Goal: Task Accomplishment & Management: Complete application form

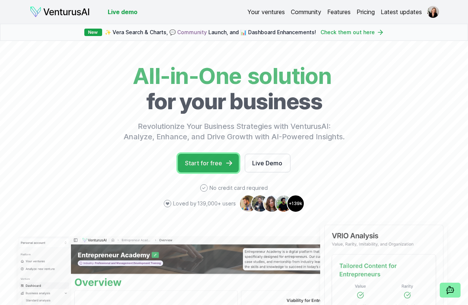
click at [210, 154] on link "Start for free" at bounding box center [208, 163] width 61 height 19
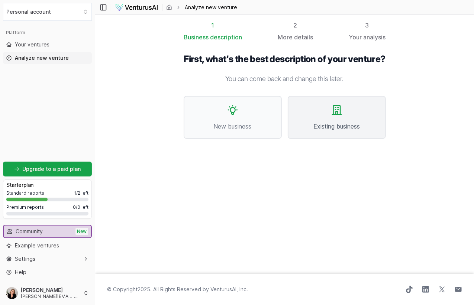
click at [347, 126] on span "Existing business" at bounding box center [337, 126] width 82 height 9
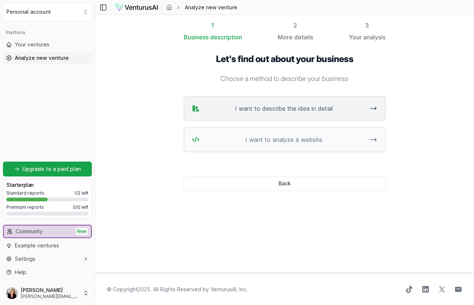
click at [275, 104] on span "I want to describe the idea in detail" at bounding box center [283, 108] width 163 height 9
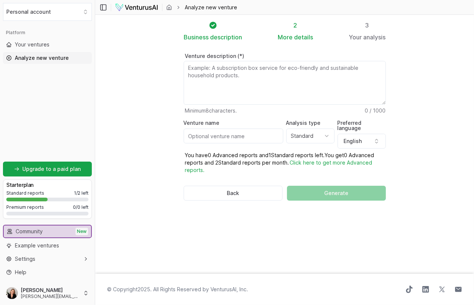
click at [403, 82] on section "Business description 2 More details 3 Your analysis Venture description (*) Min…" at bounding box center [284, 144] width 379 height 259
click at [226, 76] on textarea "Venture description (*)" at bounding box center [285, 83] width 202 height 44
paste textarea "our focus on trades companies with $10–30 million revenue in both commercial an…"
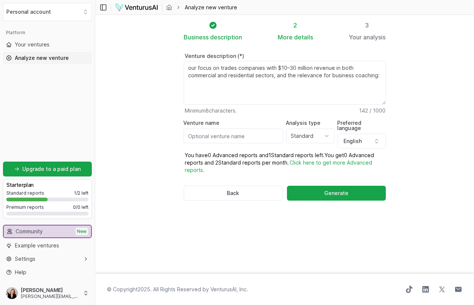
click at [190, 64] on textarea "our focus on trades companies with $10–30 million revenue in both commercial an…" at bounding box center [285, 83] width 202 height 44
drag, startPoint x: 203, startPoint y: 63, endPoint x: 185, endPoint y: 66, distance: 17.7
click at [185, 66] on div "Venture description (*) Four focus on trades companies with $10–30 million reve…" at bounding box center [285, 133] width 226 height 183
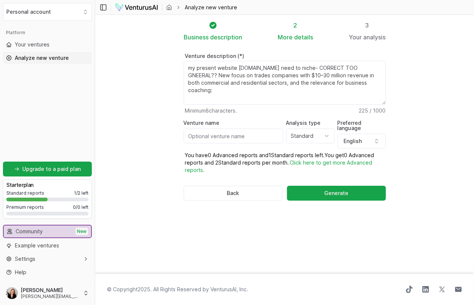
click at [224, 86] on textarea "my present website [DOMAIN_NAME] need to niche- CORRECT TOO GNEERAL?? New focus…" at bounding box center [285, 83] width 202 height 44
click at [262, 86] on textarea "my present website [DOMAIN_NAME] need to niche- CORRECT TOO GNEERAL?? New focus…" at bounding box center [285, 83] width 202 height 44
paste textarea "leveraging AI"
drag, startPoint x: 332, startPoint y: 64, endPoint x: 327, endPoint y: 64, distance: 5.6
click at [327, 64] on textarea "my present website [DOMAIN_NAME] need to niche- CORRECT TOO GNEERAL?? New focus…" at bounding box center [285, 83] width 202 height 44
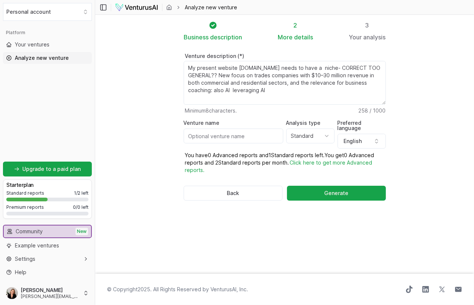
click at [282, 67] on textarea "my present website [DOMAIN_NAME] need to niche- CORRECT TOO GNEERAL?? New focus…" at bounding box center [285, 83] width 202 height 44
click at [359, 82] on textarea "my present website [DOMAIN_NAME] need to niche- CORRECT TOO GNEERAL?? New focus…" at bounding box center [285, 83] width 202 height 44
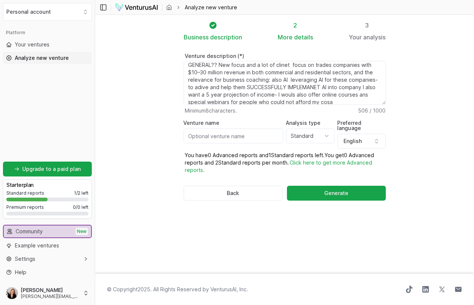
scroll to position [14, 0]
click at [200, 94] on textarea "my present website [DOMAIN_NAME] need to niche- CORRECT TOO GNEERAL?? New focus…" at bounding box center [285, 83] width 202 height 44
click at [251, 75] on textarea "my present website www.coachelliemarshall.com need to niche- CORRECT TOO GNEERA…" at bounding box center [285, 83] width 202 height 44
click at [339, 82] on textarea "my present website www.coachelliemarshall.com need to niche- CORRECT TOO GNEERA…" at bounding box center [285, 83] width 202 height 44
click at [334, 96] on textarea "my present website www.coachelliemarshall.com need to niche- CORRECT TOO GNEERA…" at bounding box center [285, 83] width 202 height 44
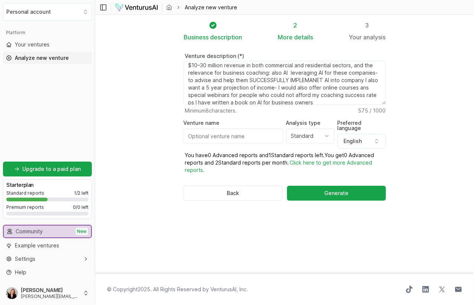
type textarea "My present website www.coachelliemarshall.com needs to have a niche- CORRECT TO…"
click at [322, 127] on html "We value your privacy We use cookies to enhance your browsing experience, serve…" at bounding box center [237, 152] width 474 height 305
select select "advanced"
click at [312, 186] on button "Generate" at bounding box center [336, 193] width 98 height 15
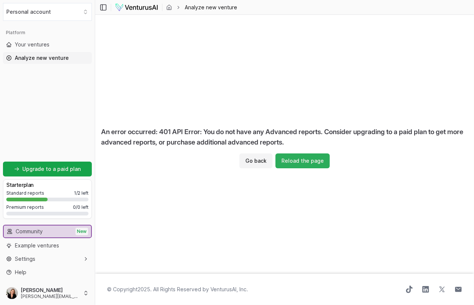
click at [299, 157] on button "Reload the page" at bounding box center [302, 160] width 54 height 15
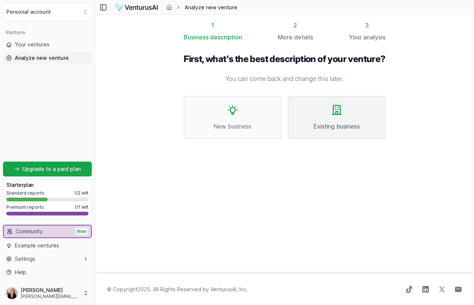
click at [339, 110] on button "Existing business" at bounding box center [337, 117] width 98 height 43
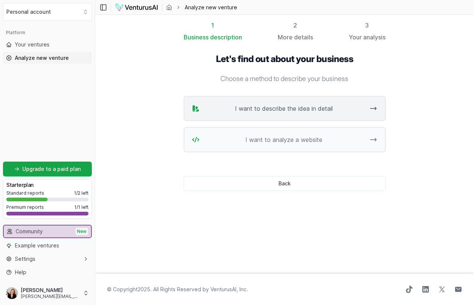
click at [308, 104] on span "I want to describe the idea in detail" at bounding box center [283, 108] width 163 height 9
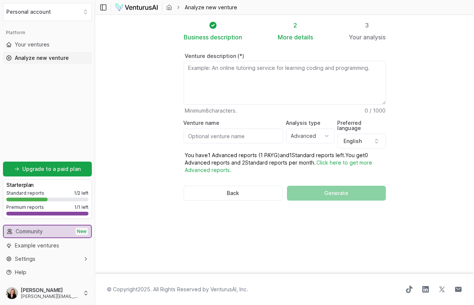
click at [192, 62] on textarea "Venture description (*)" at bounding box center [285, 83] width 202 height 44
paste textarea "certified business and executive coach 25+ awards. Great testimonials, results……"
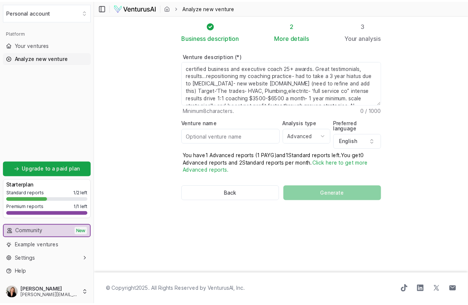
scroll to position [59, 0]
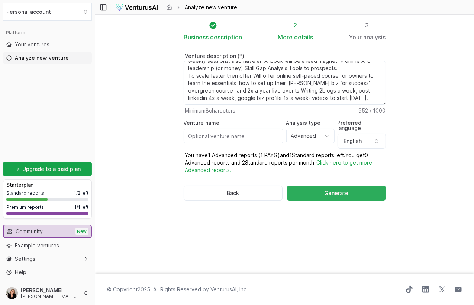
type textarea "certified business and executive coach 25+ awards. Great testimonials, results……"
click at [299, 186] on button "Generate" at bounding box center [336, 193] width 98 height 15
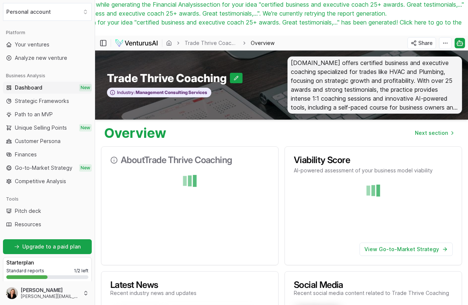
click at [318, 56] on span "[DOMAIN_NAME] offers certified business and executive coaching specialized for …" at bounding box center [375, 84] width 175 height 57
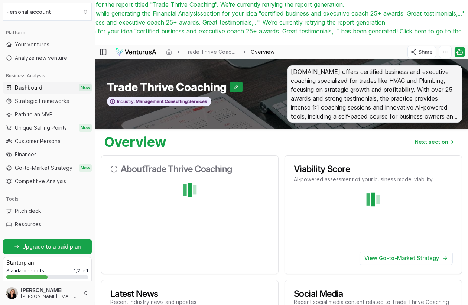
click at [230, 82] on button at bounding box center [236, 87] width 13 height 10
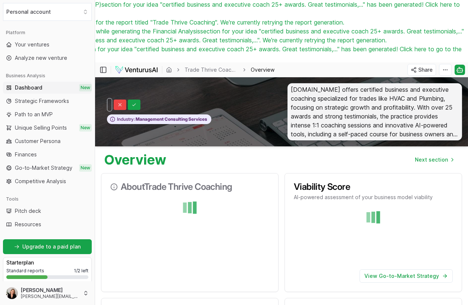
click at [317, 83] on span "[DOMAIN_NAME] offers certified business and executive coaching specialized for …" at bounding box center [375, 111] width 175 height 57
click at [319, 83] on span "[DOMAIN_NAME] offers certified business and executive coaching specialized for …" at bounding box center [375, 111] width 175 height 57
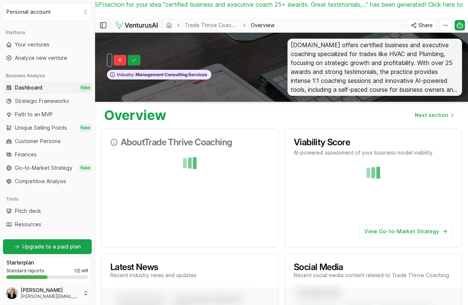
click at [314, 42] on span "[DOMAIN_NAME] offers certified business and executive coaching specialized for …" at bounding box center [375, 67] width 175 height 57
click at [318, 44] on span "[DOMAIN_NAME] offers certified business and executive coaching specialized for …" at bounding box center [375, 67] width 175 height 57
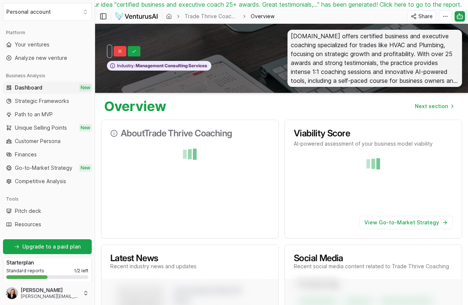
click at [317, 51] on span "[DOMAIN_NAME] offers certified business and executive coaching specialized for …" at bounding box center [375, 58] width 175 height 57
click at [318, 50] on span "[DOMAIN_NAME] offers certified business and executive coaching specialized for …" at bounding box center [375, 58] width 175 height 57
click at [425, 93] on div "Overview Next section" at bounding box center [281, 103] width 373 height 21
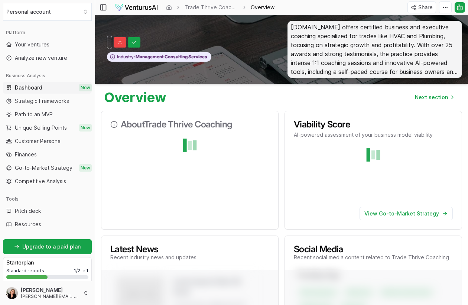
click at [452, 70] on span "[DOMAIN_NAME] offers certified business and executive coaching specialized for …" at bounding box center [375, 49] width 175 height 57
drag, startPoint x: 366, startPoint y: 39, endPoint x: 352, endPoint y: 36, distance: 14.5
click at [367, 40] on span "[DOMAIN_NAME] offers certified business and executive coaching specialized for …" at bounding box center [375, 49] width 175 height 57
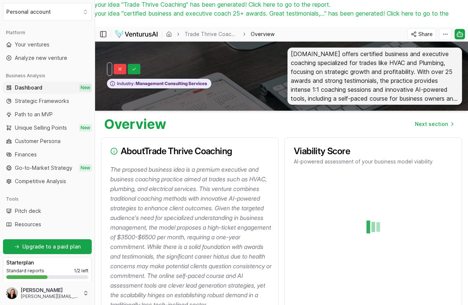
click at [317, 60] on span "[DOMAIN_NAME] offers certified business and executive coaching specialized for …" at bounding box center [375, 76] width 175 height 57
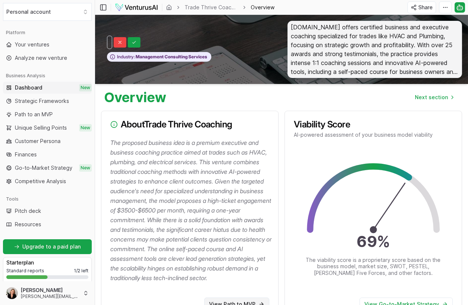
click at [217, 298] on link "View Path to MVP" at bounding box center [236, 304] width 65 height 13
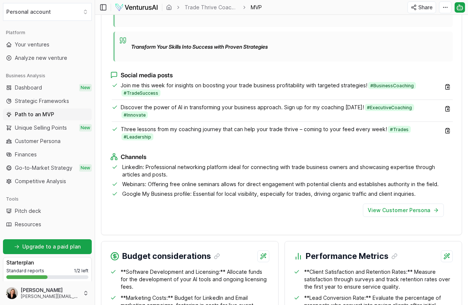
scroll to position [854, 0]
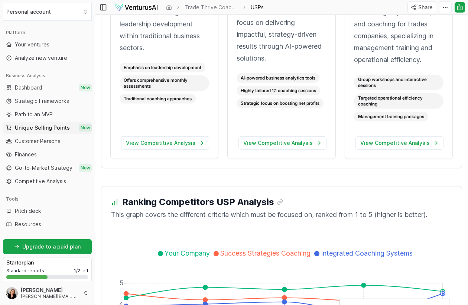
scroll to position [1269, 0]
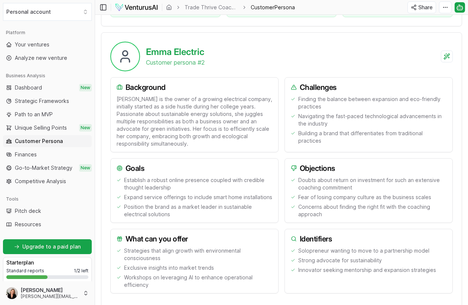
scroll to position [621, 0]
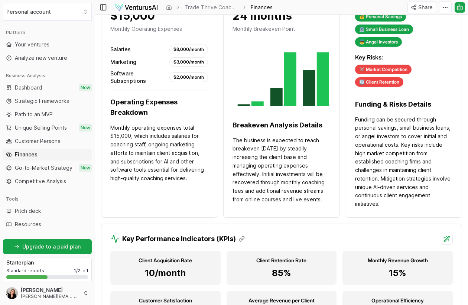
scroll to position [554, 0]
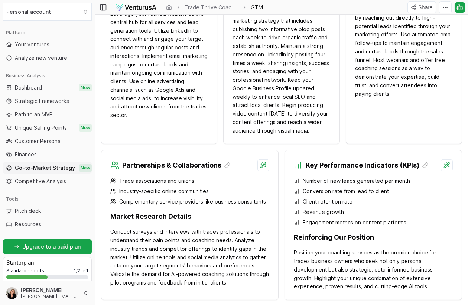
scroll to position [769, 0]
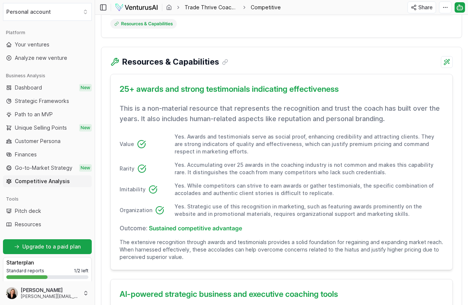
scroll to position [176, 0]
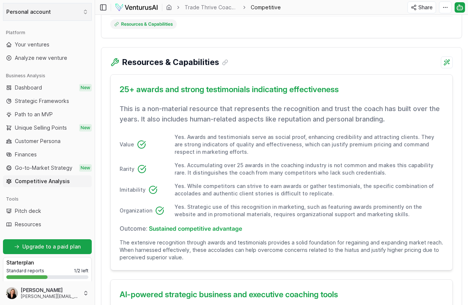
click at [51, 12] on button "Personal account" at bounding box center [47, 12] width 89 height 18
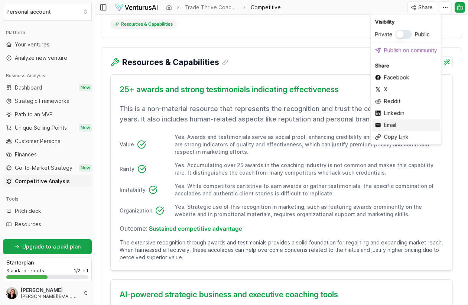
click at [395, 119] on div "Email" at bounding box center [406, 125] width 68 height 12
